Goal: Check status: Check status

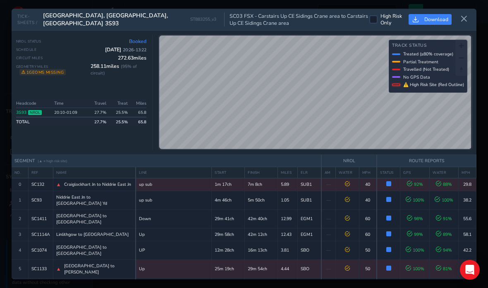
click at [464, 12] on button at bounding box center [463, 19] width 13 height 14
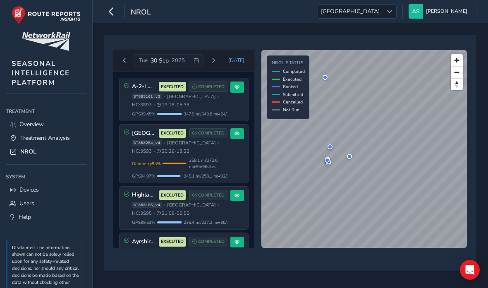
click at [104, 9] on button "button" at bounding box center [111, 11] width 14 height 14
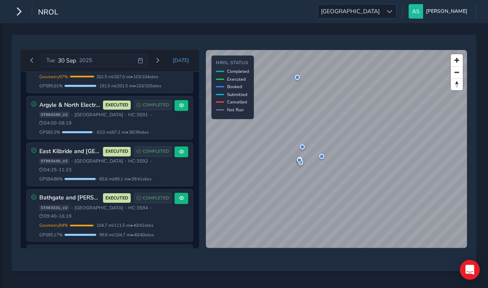
scroll to position [186, 0]
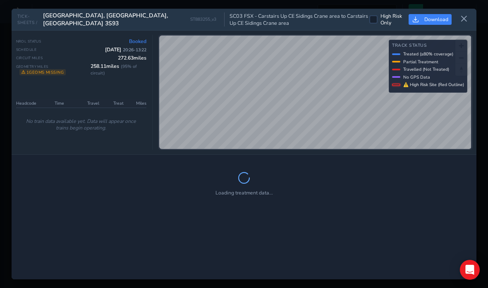
click at [460, 12] on button at bounding box center [463, 19] width 13 height 14
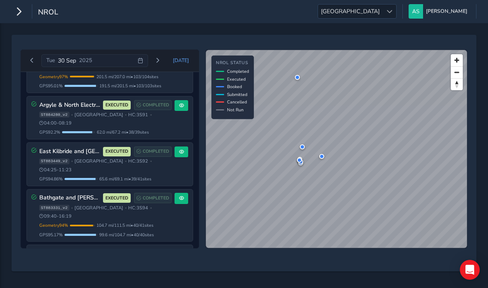
scroll to position [186, 0]
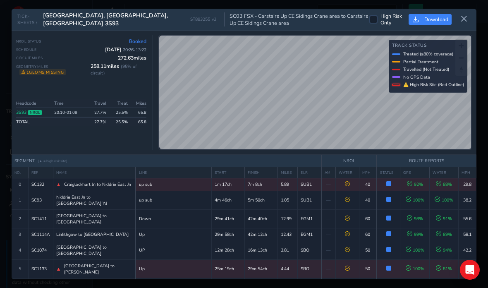
click at [466, 12] on button at bounding box center [463, 19] width 13 height 14
